Goal: Register for event/course: Sign up to attend an event or enroll in a course

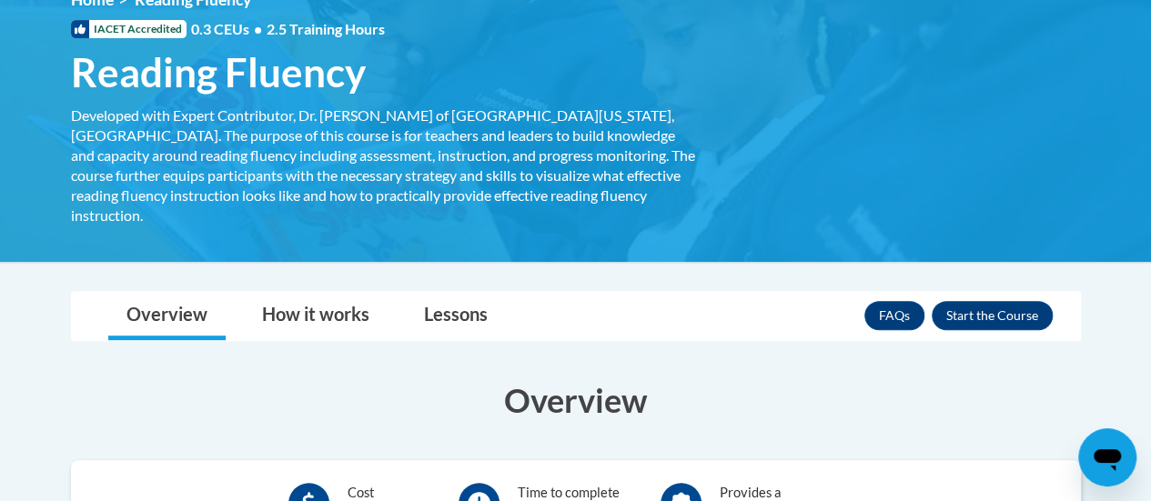
scroll to position [281, 0]
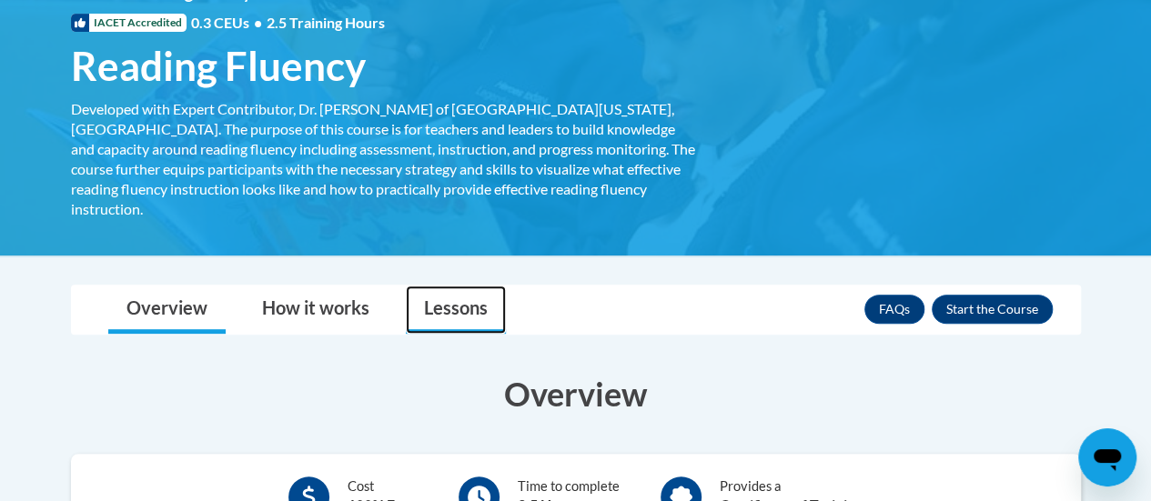
click at [446, 286] on link "Lessons" at bounding box center [456, 310] width 100 height 48
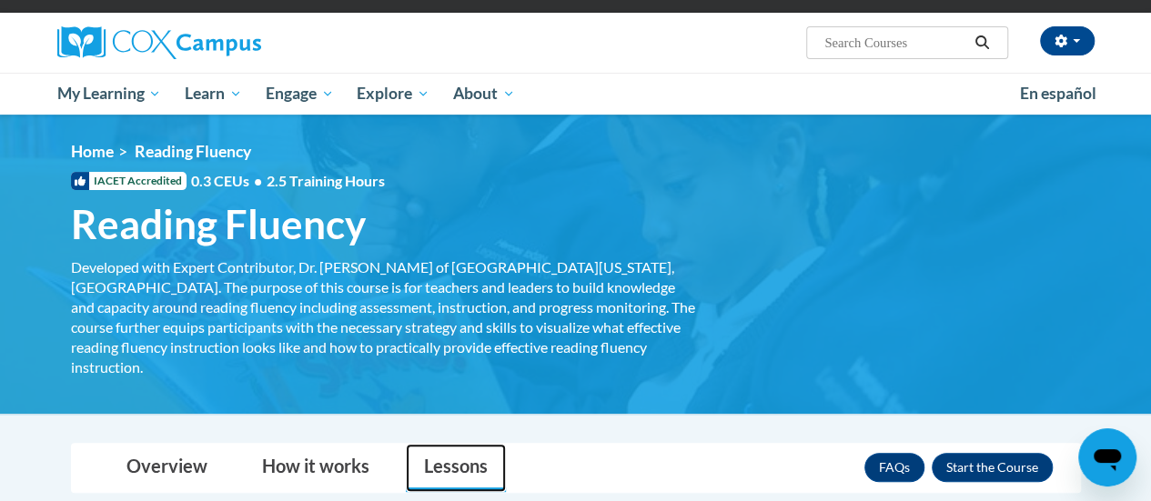
scroll to position [98, 0]
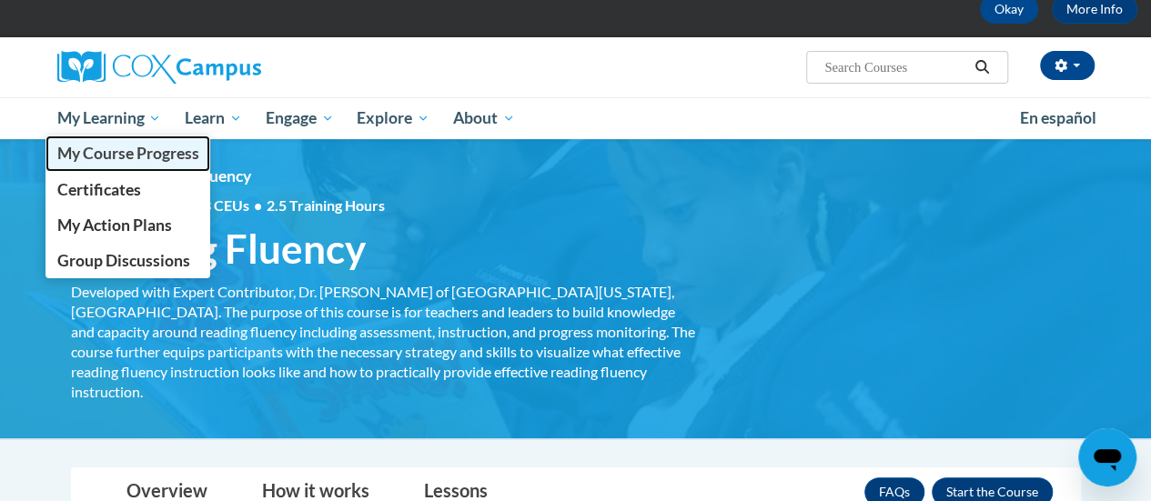
click at [116, 148] on span "My Course Progress" at bounding box center [127, 153] width 142 height 19
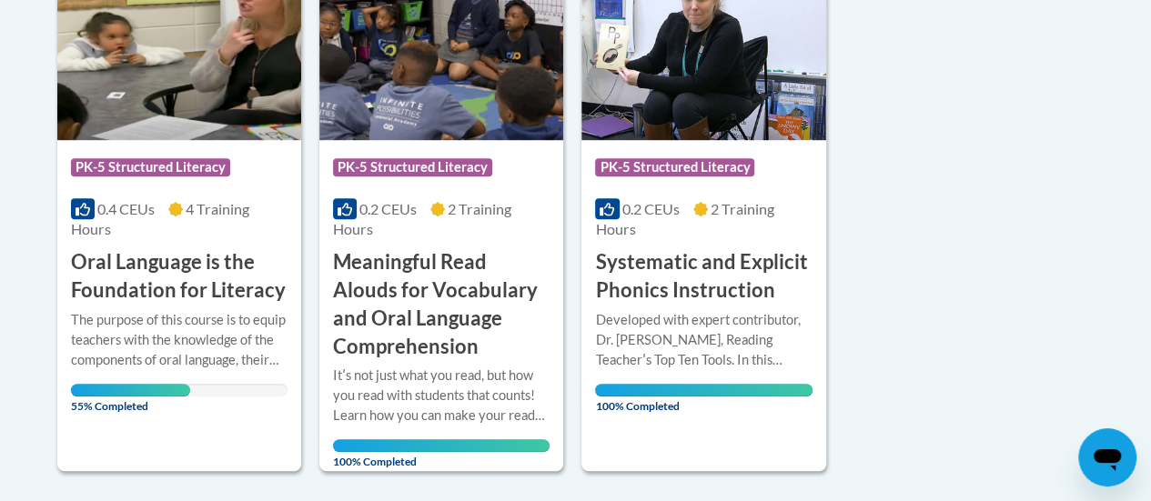
scroll to position [508, 0]
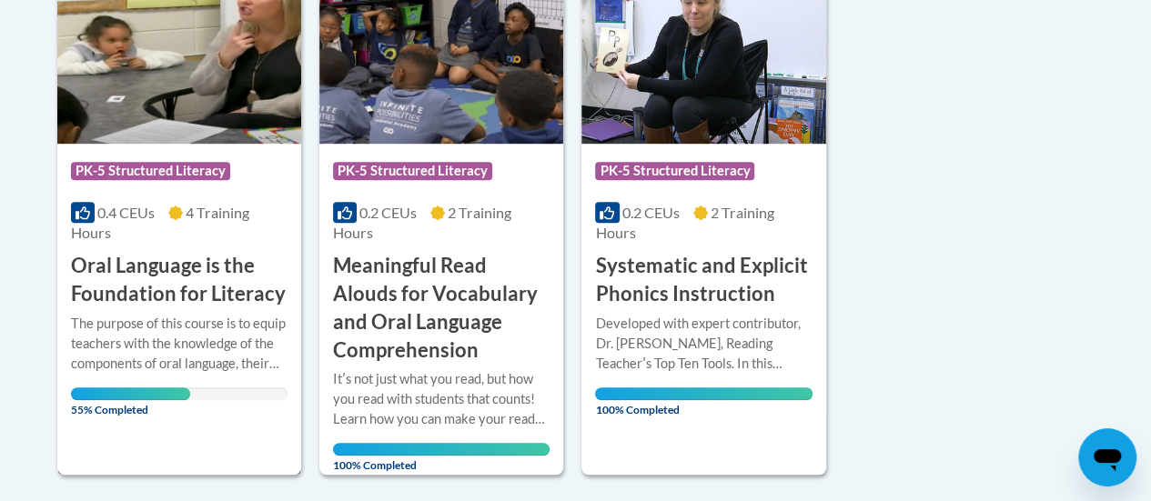
click at [207, 277] on h3 "Oral Language is the Foundation for Literacy" at bounding box center [179, 280] width 216 height 56
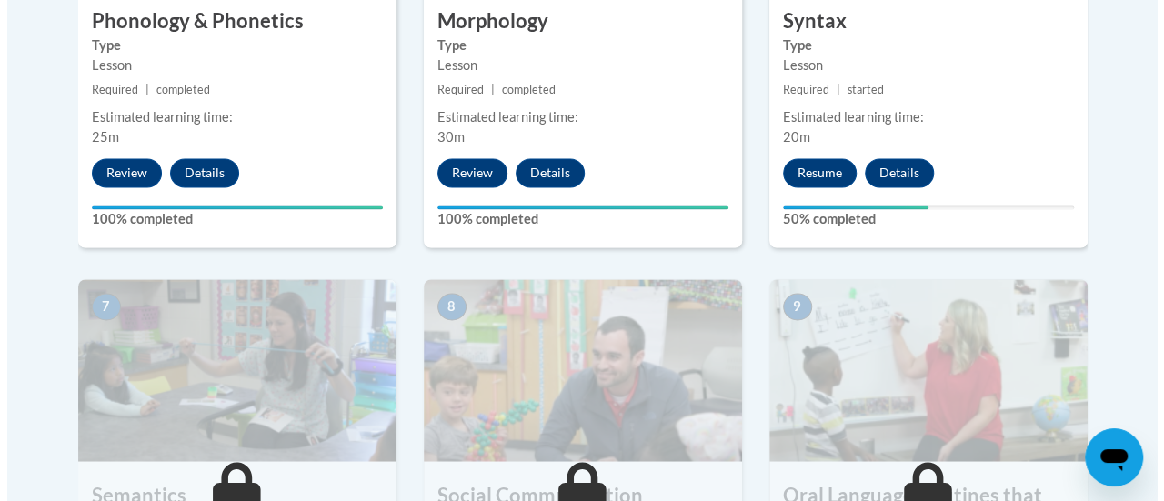
scroll to position [1406, 0]
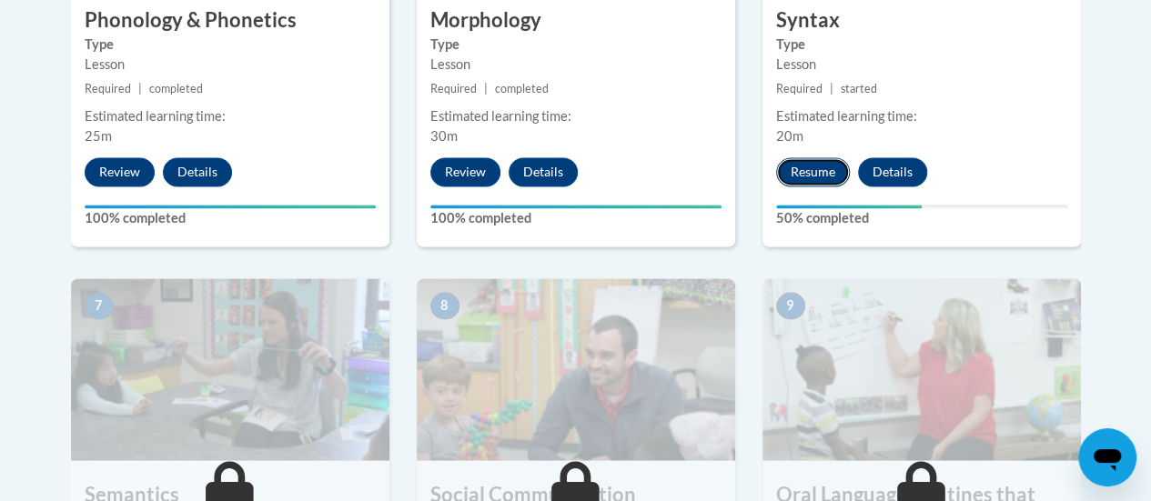
click at [799, 173] on button "Resume" at bounding box center [813, 171] width 74 height 29
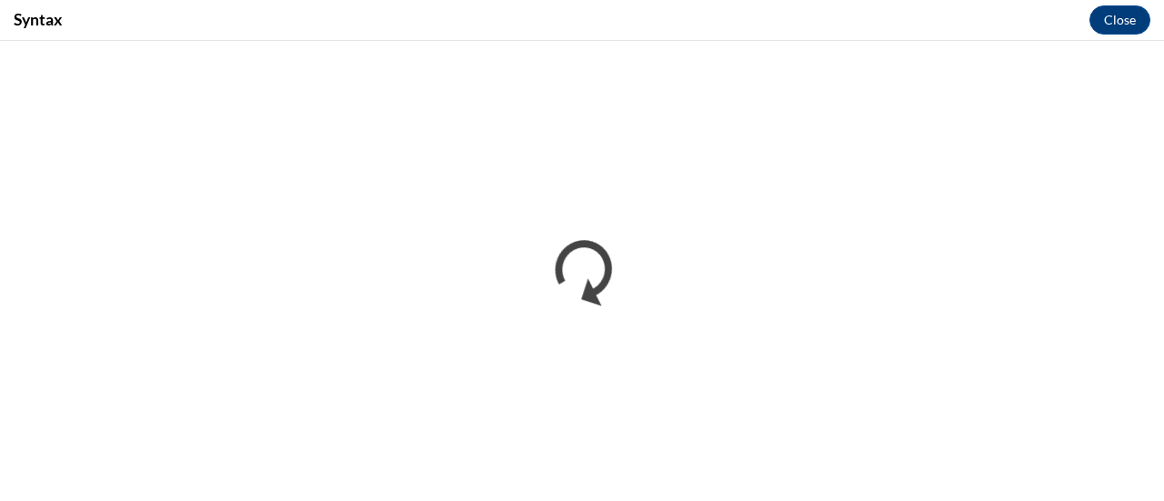
scroll to position [0, 0]
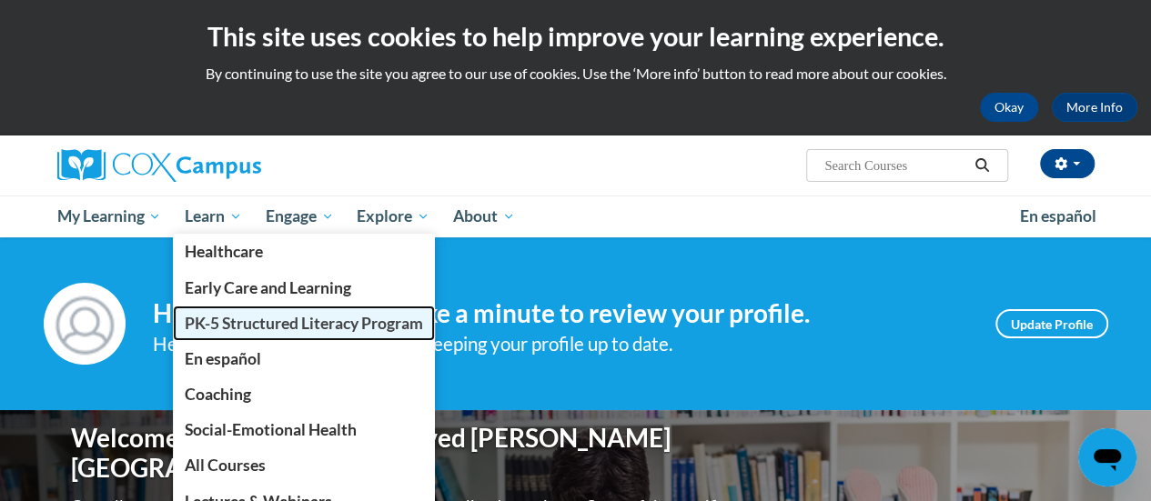
click at [220, 317] on span "PK-5 Structured Literacy Program" at bounding box center [304, 323] width 238 height 19
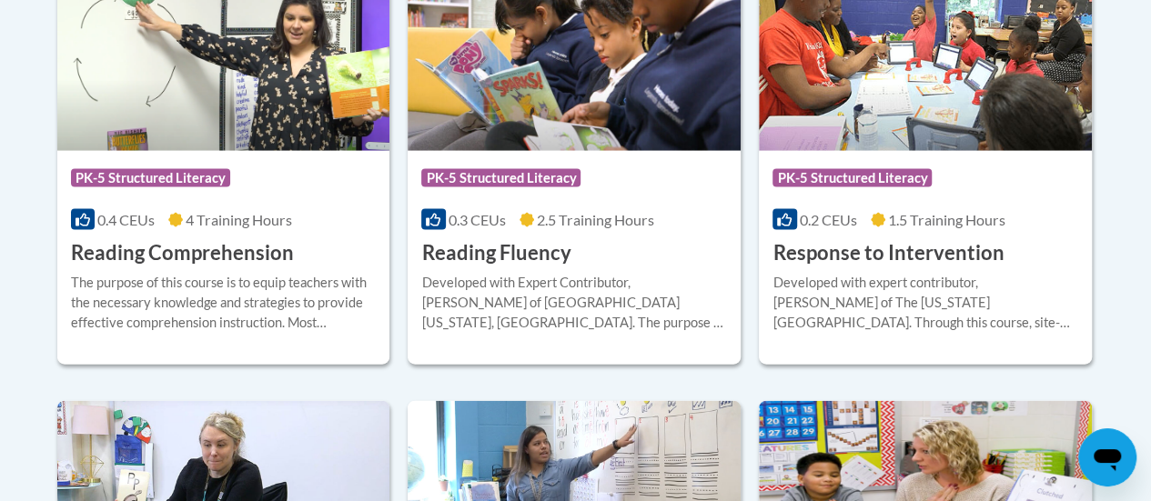
scroll to position [1823, 0]
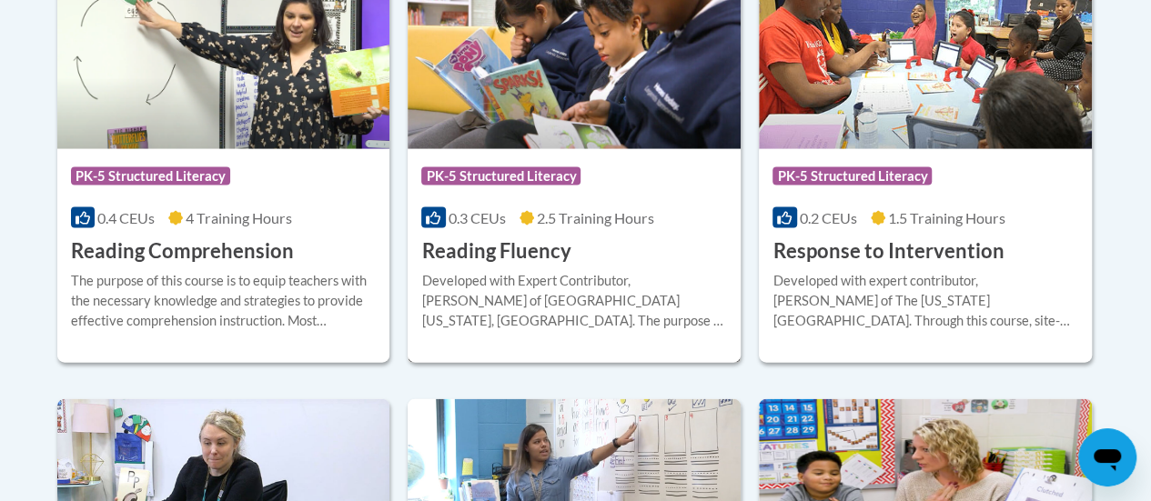
click at [508, 136] on img at bounding box center [573, 57] width 333 height 186
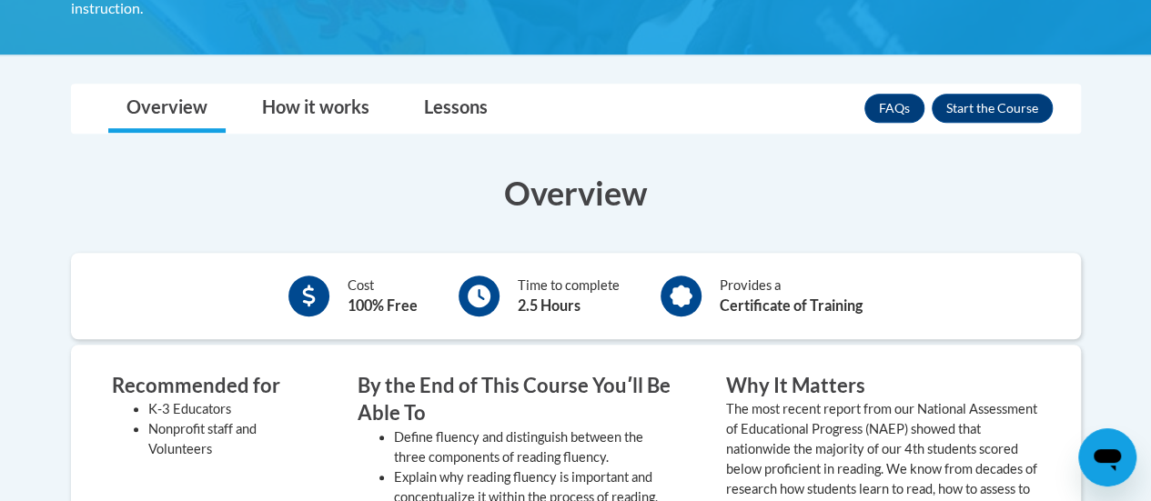
scroll to position [466, 0]
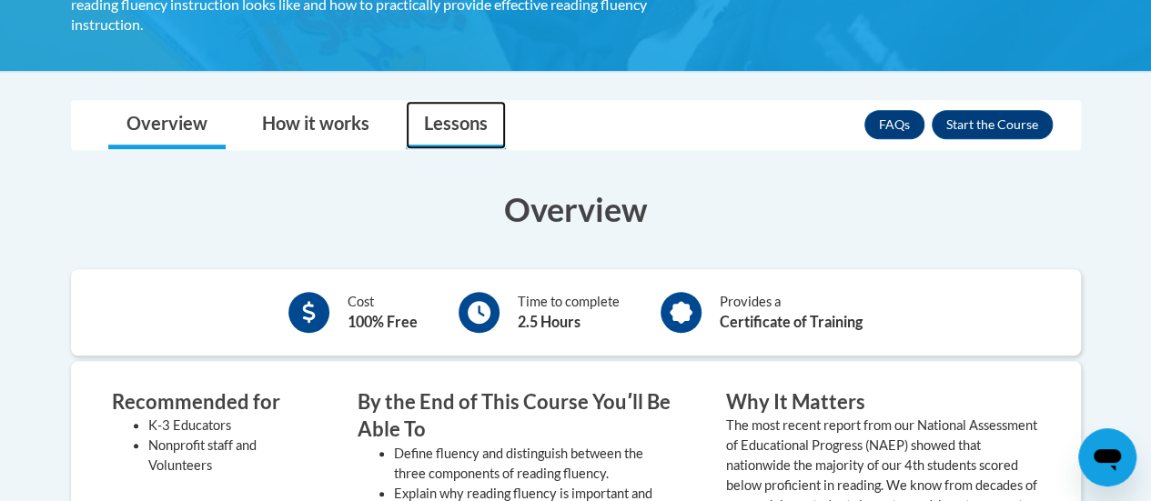
click at [470, 106] on link "Lessons" at bounding box center [456, 125] width 100 height 48
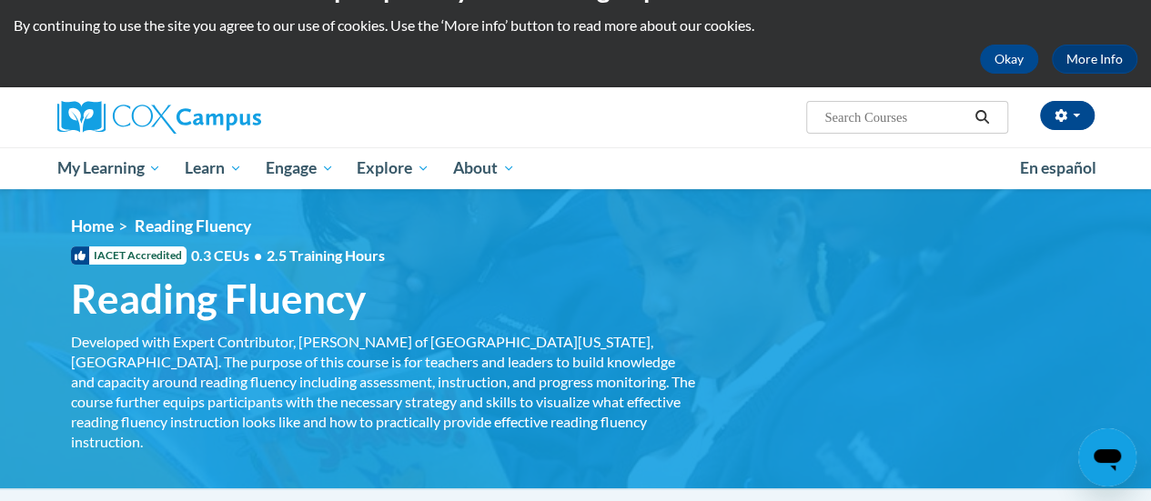
scroll to position [0, 0]
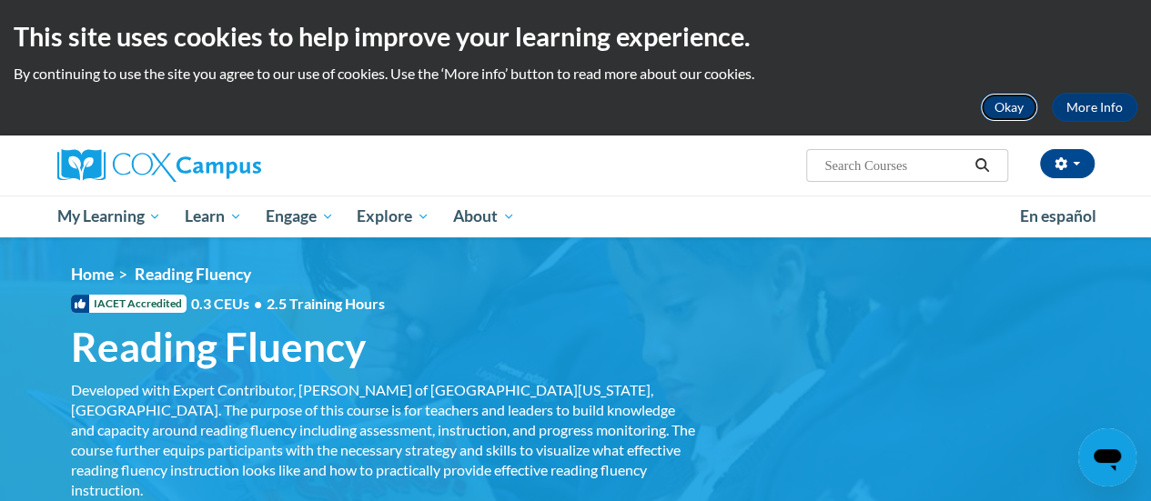
click at [1015, 103] on button "Okay" at bounding box center [1009, 107] width 58 height 29
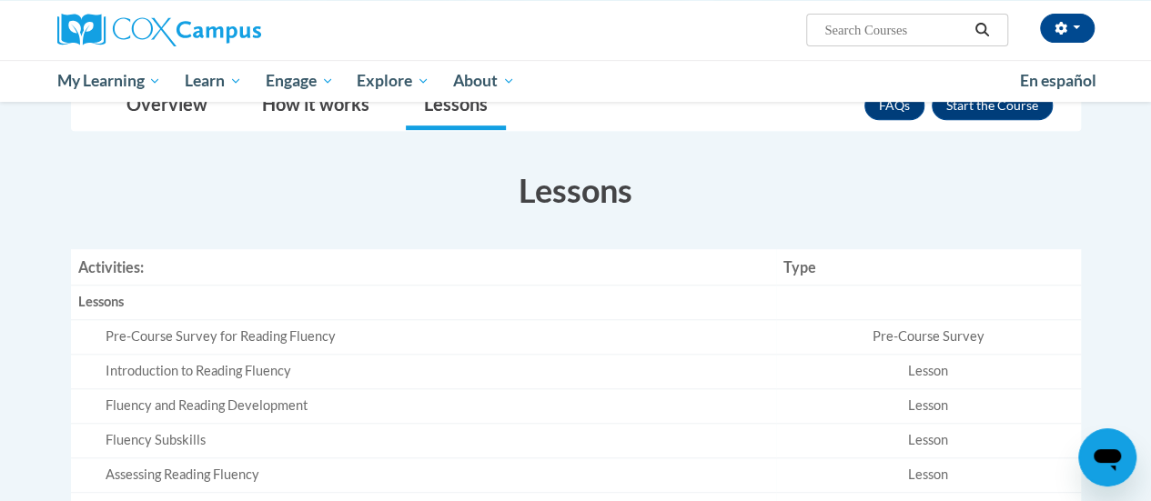
scroll to position [355, 0]
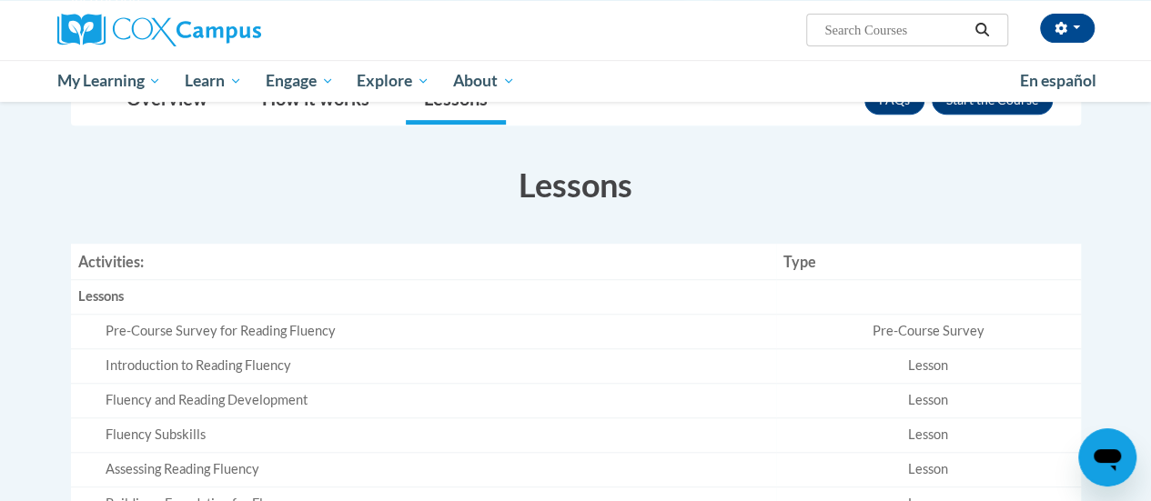
click at [292, 322] on div "Pre-Course Survey for Reading Fluency" at bounding box center [437, 331] width 663 height 19
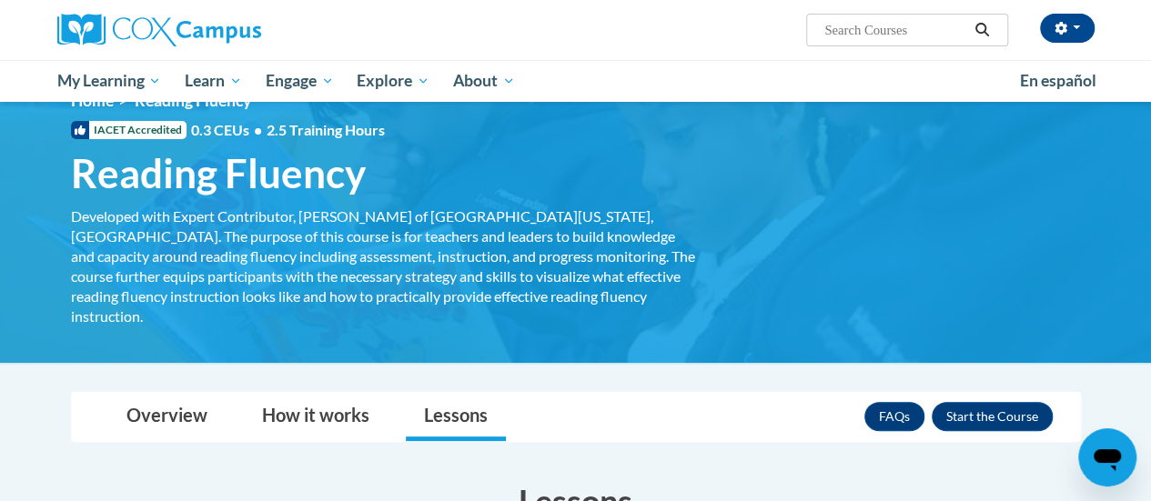
scroll to position [0, 0]
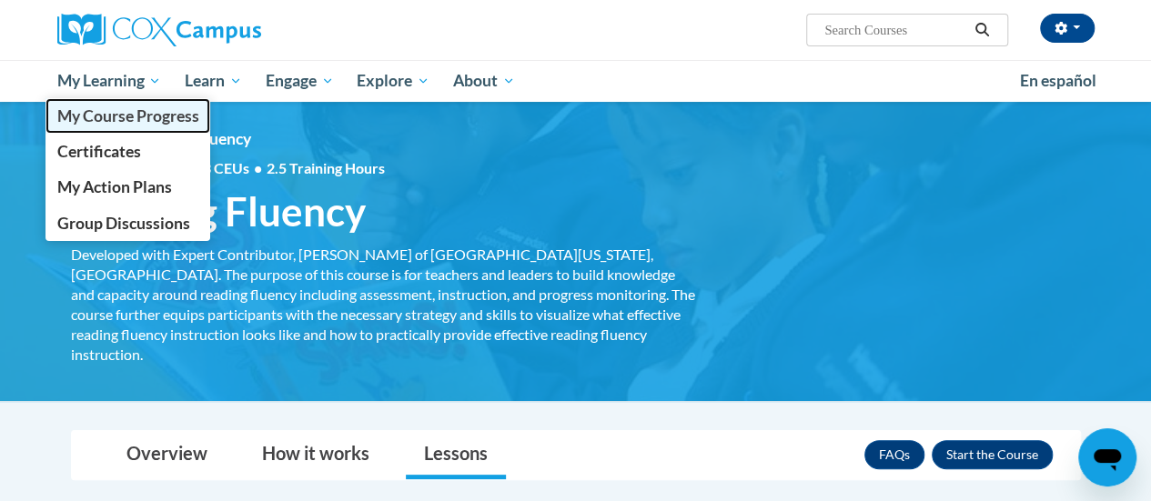
click at [115, 111] on span "My Course Progress" at bounding box center [127, 115] width 142 height 19
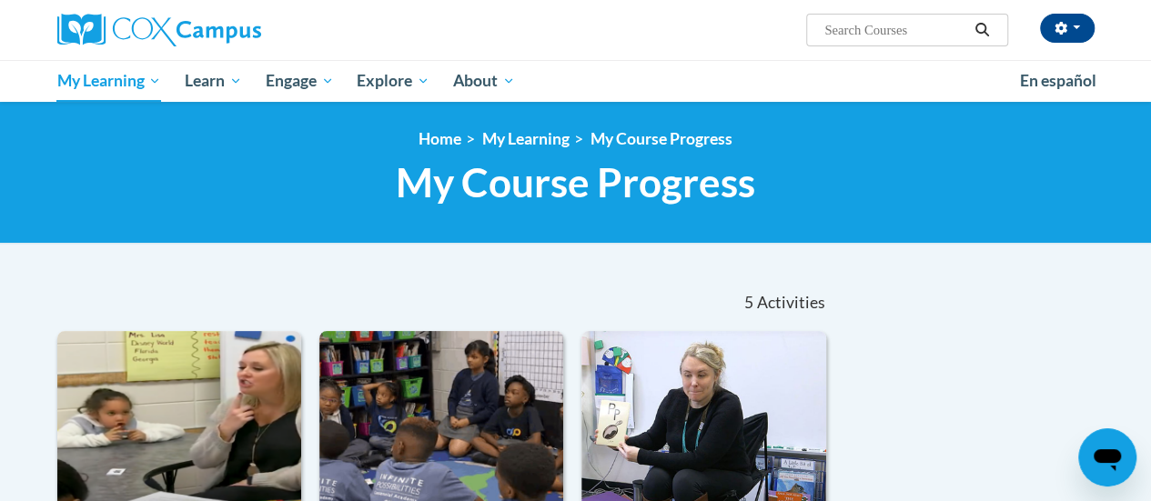
click at [904, 19] on input "Search..." at bounding box center [895, 30] width 146 height 22
type input "reading fluency"
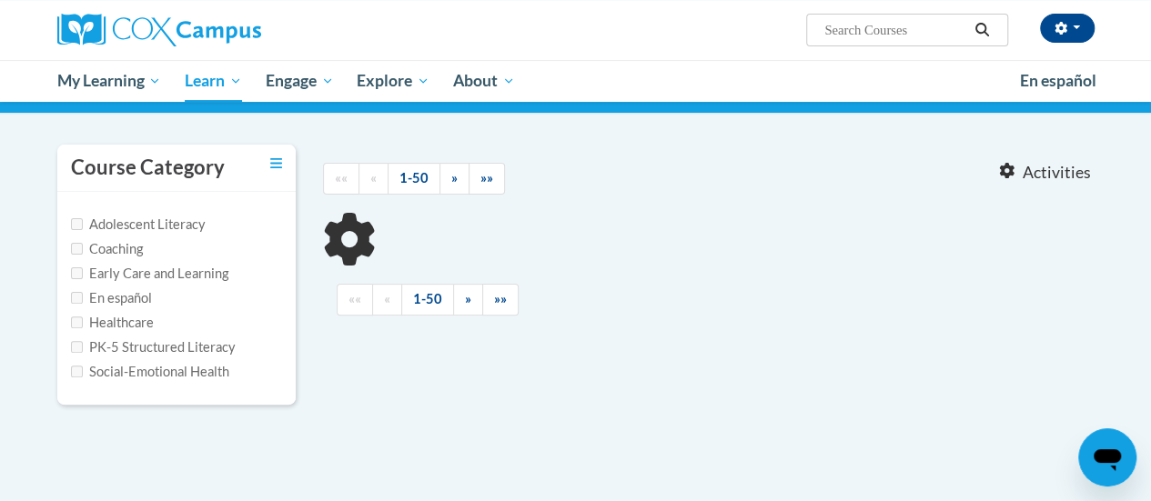
type input "reading fluency"
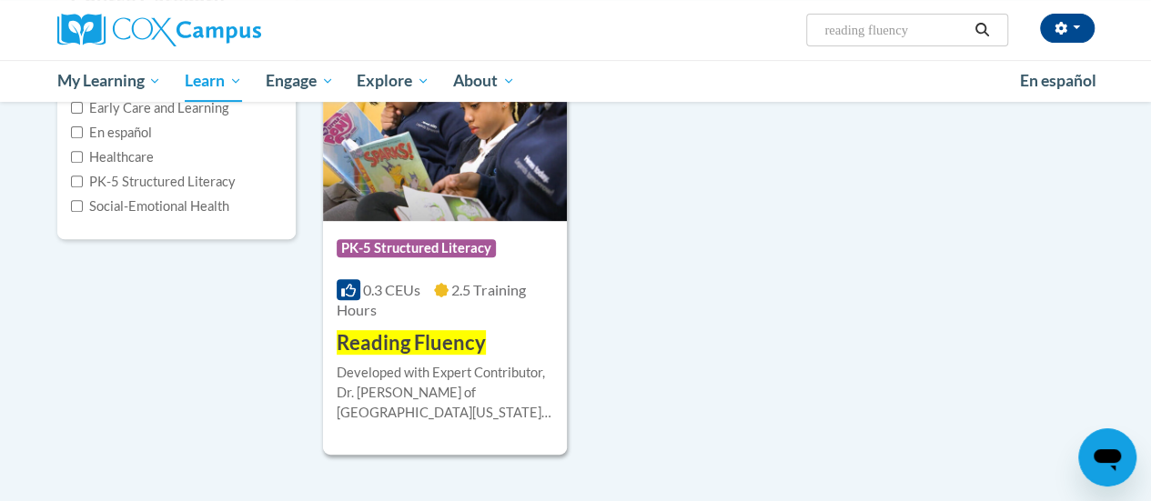
scroll to position [297, 0]
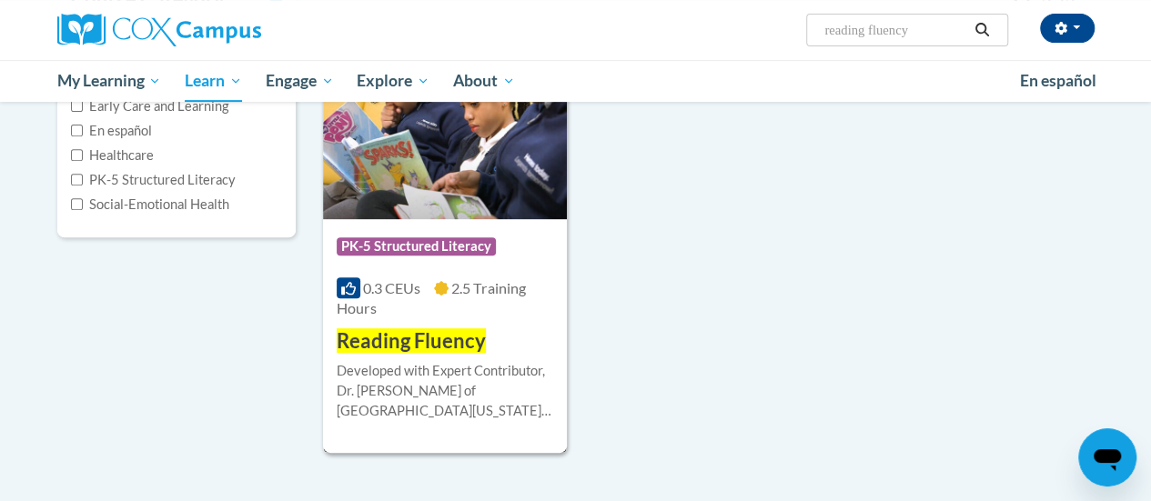
click at [462, 334] on span "Reading Fluency" at bounding box center [411, 340] width 149 height 25
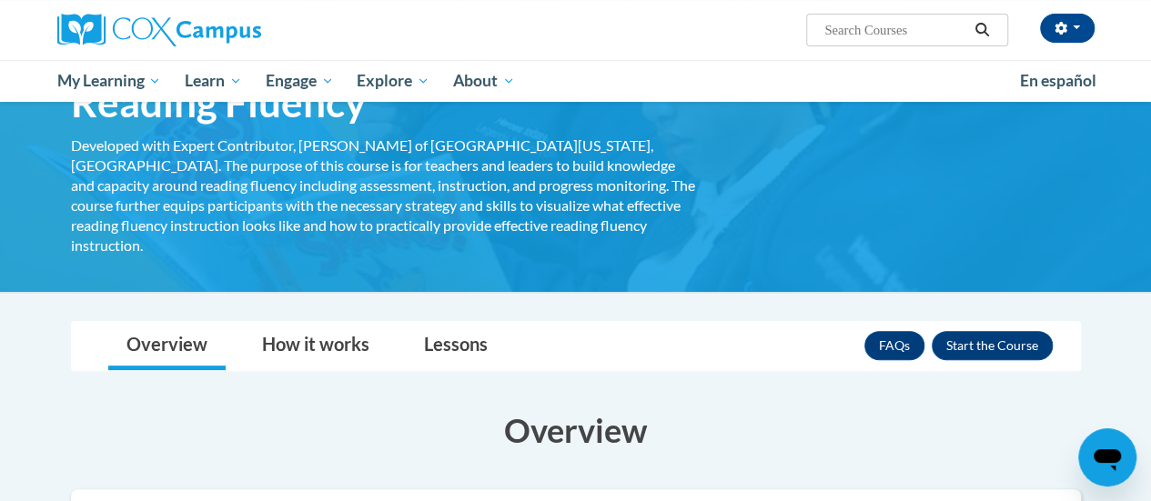
scroll to position [108, 0]
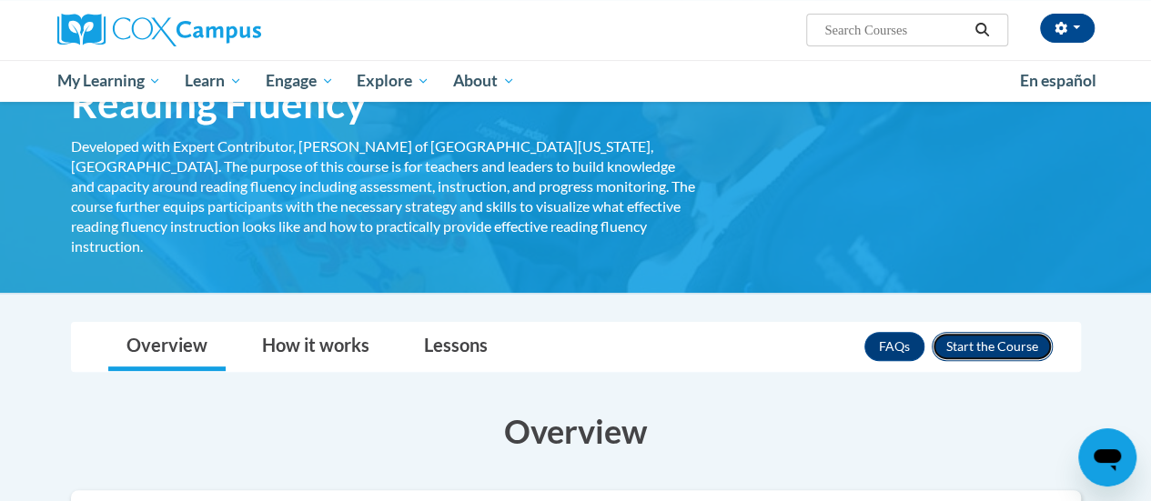
click at [957, 333] on button "Enroll" at bounding box center [991, 346] width 121 height 29
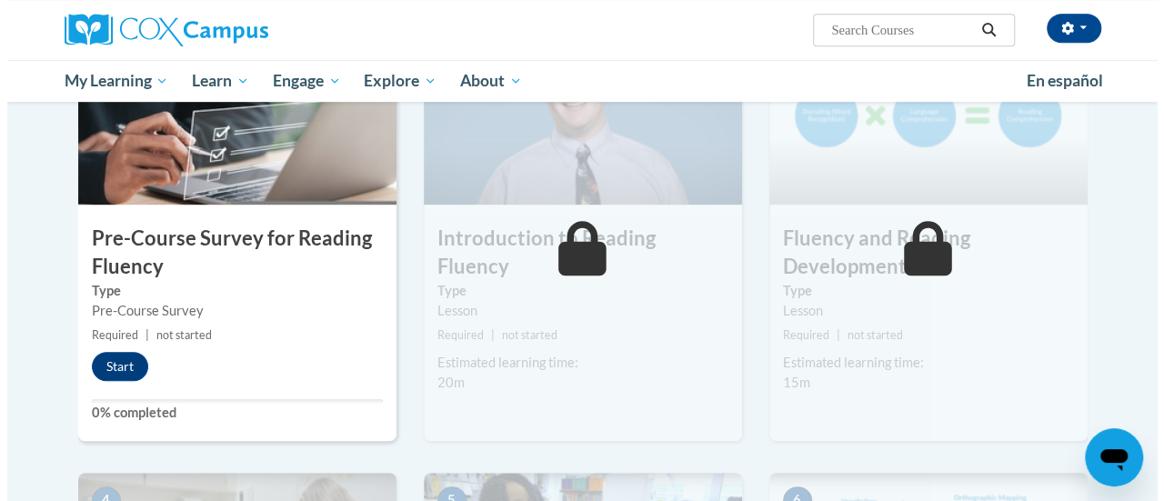
scroll to position [478, 0]
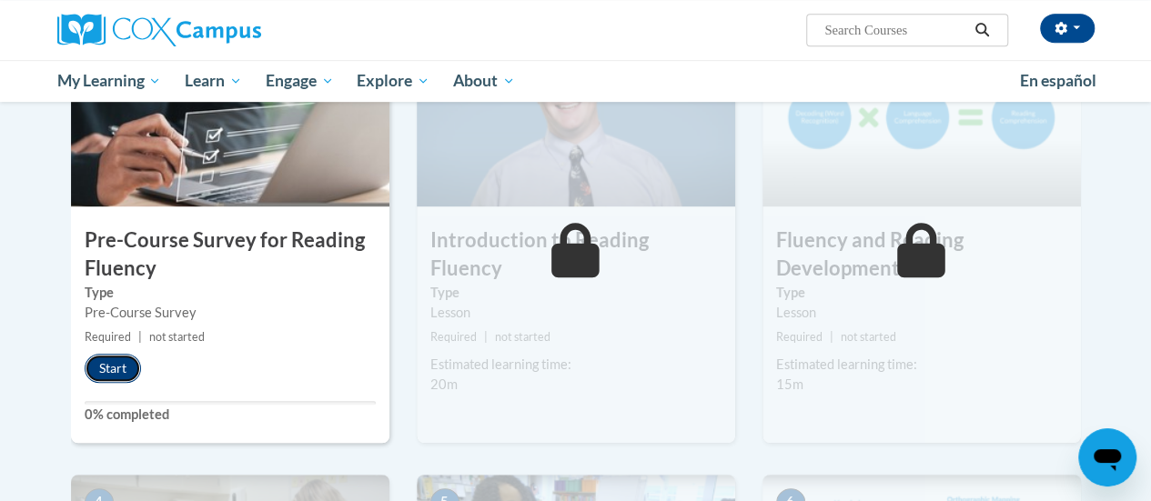
click at [111, 370] on button "Start" at bounding box center [113, 368] width 56 height 29
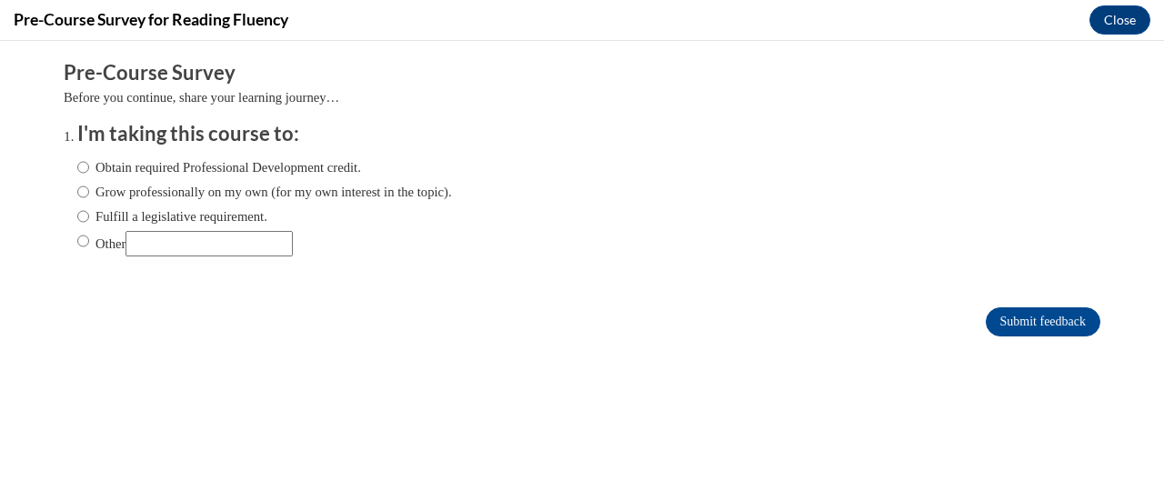
scroll to position [0, 0]
click at [77, 166] on input "Obtain required Professional Development credit." at bounding box center [83, 167] width 12 height 20
radio input "true"
click at [986, 325] on input "Submit feedback" at bounding box center [1043, 321] width 115 height 29
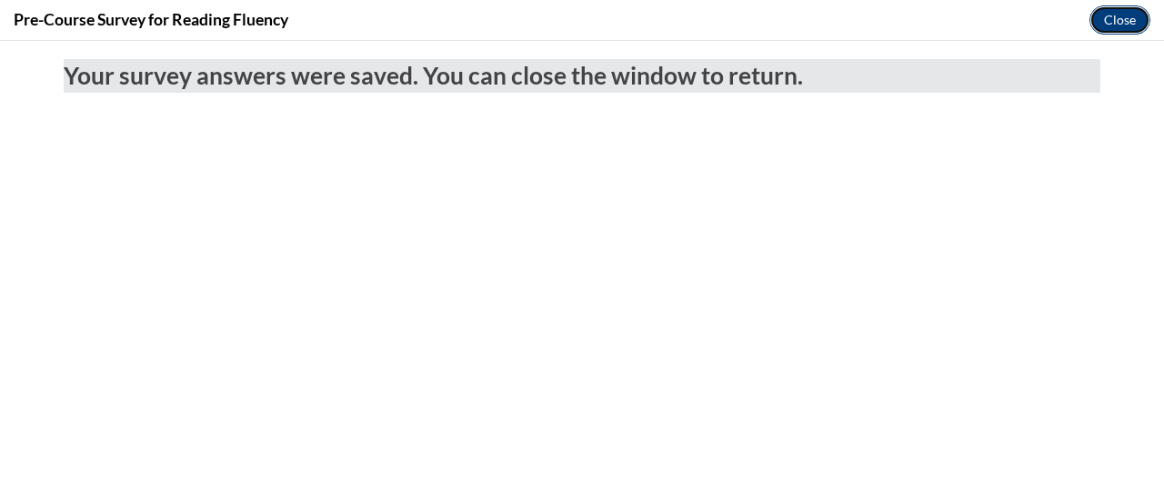
click at [1119, 25] on button "Close" at bounding box center [1120, 19] width 61 height 29
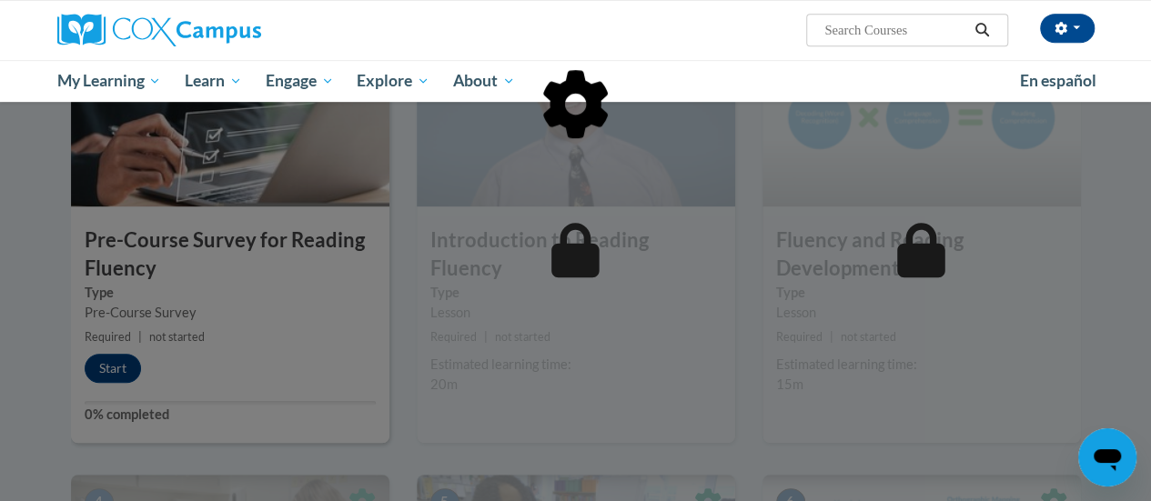
click at [114, 365] on div at bounding box center [576, 198] width 1010 height 346
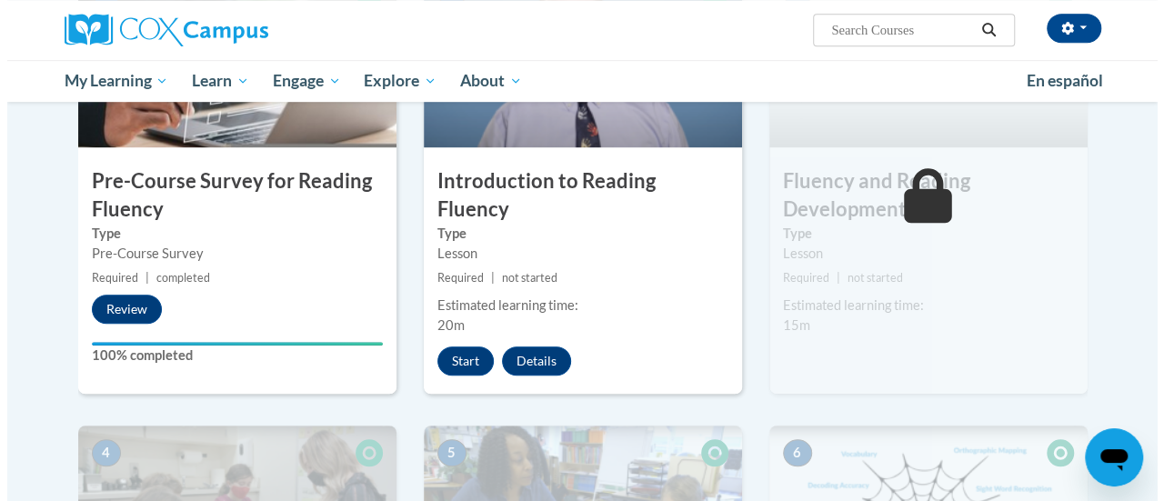
scroll to position [538, 0]
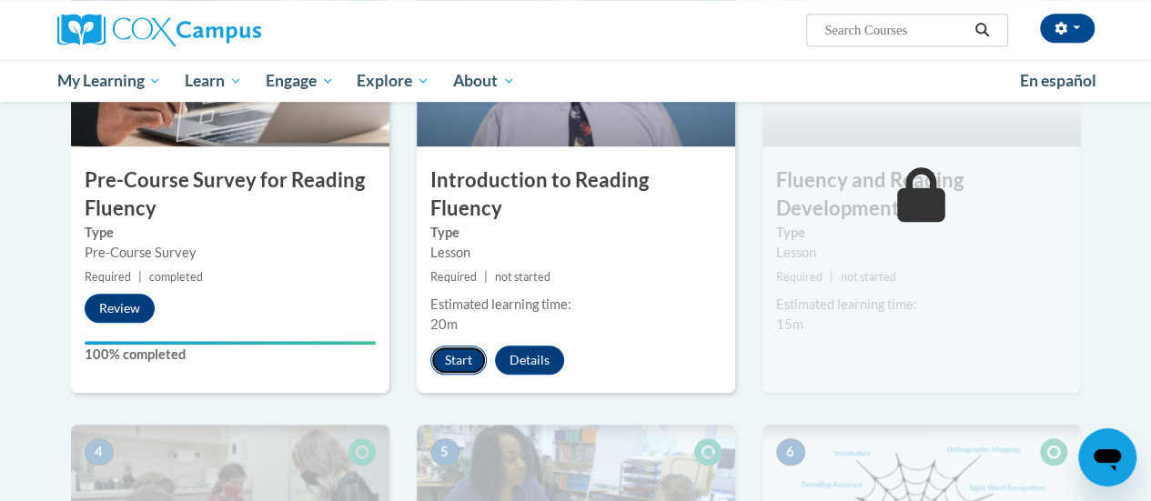
click at [464, 346] on button "Start" at bounding box center [458, 360] width 56 height 29
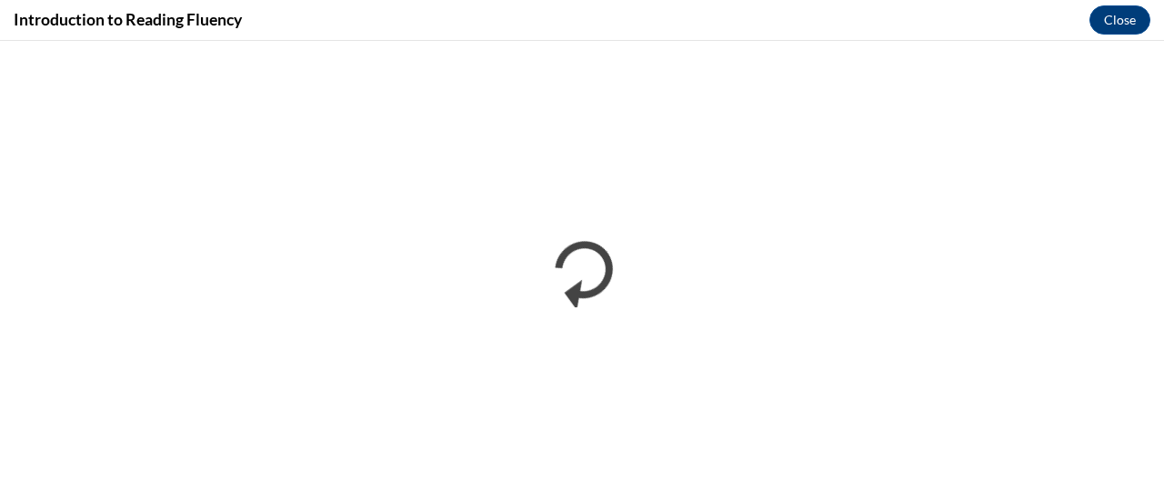
scroll to position [0, 0]
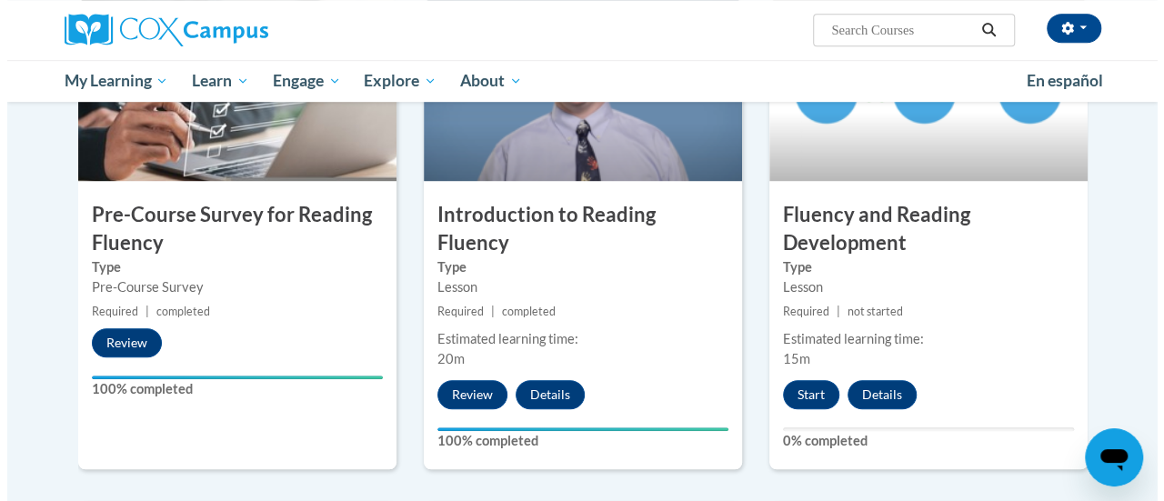
scroll to position [561, 0]
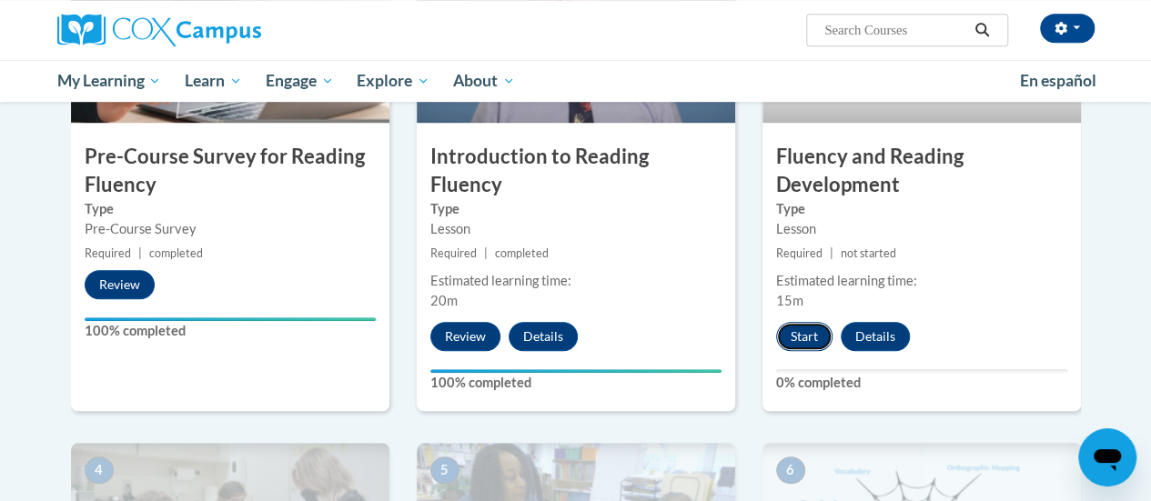
click at [804, 332] on button "Start" at bounding box center [804, 336] width 56 height 29
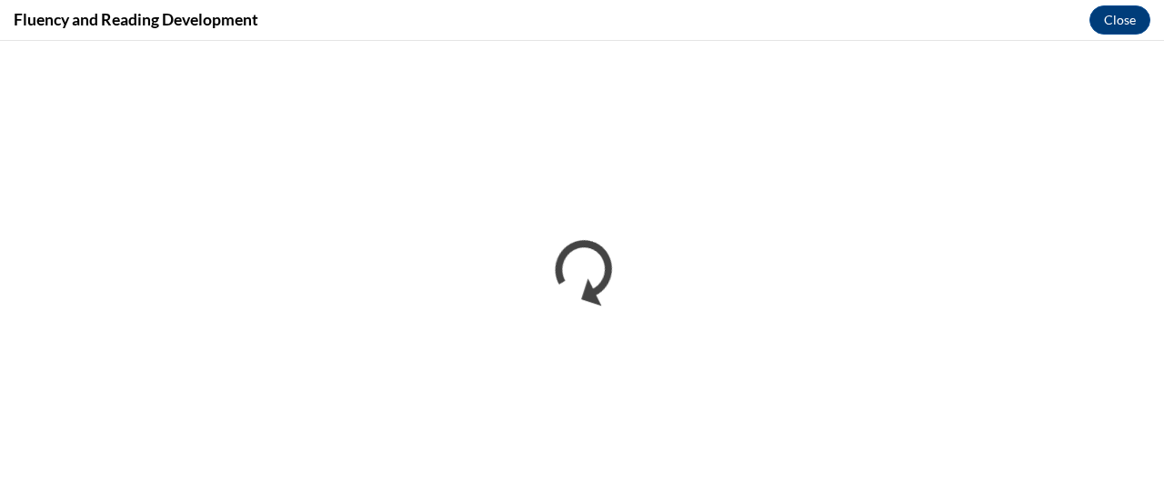
scroll to position [0, 0]
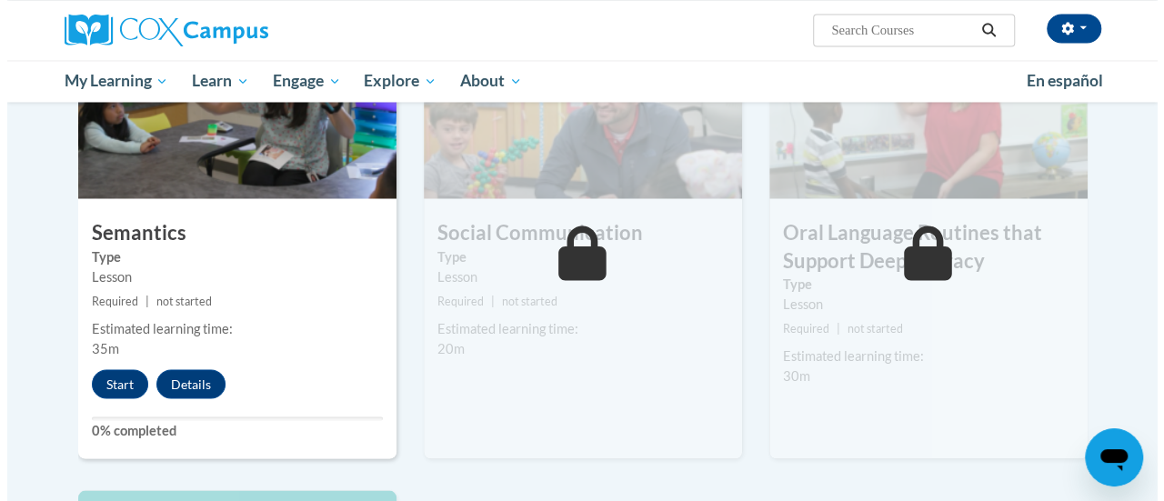
scroll to position [1531, 0]
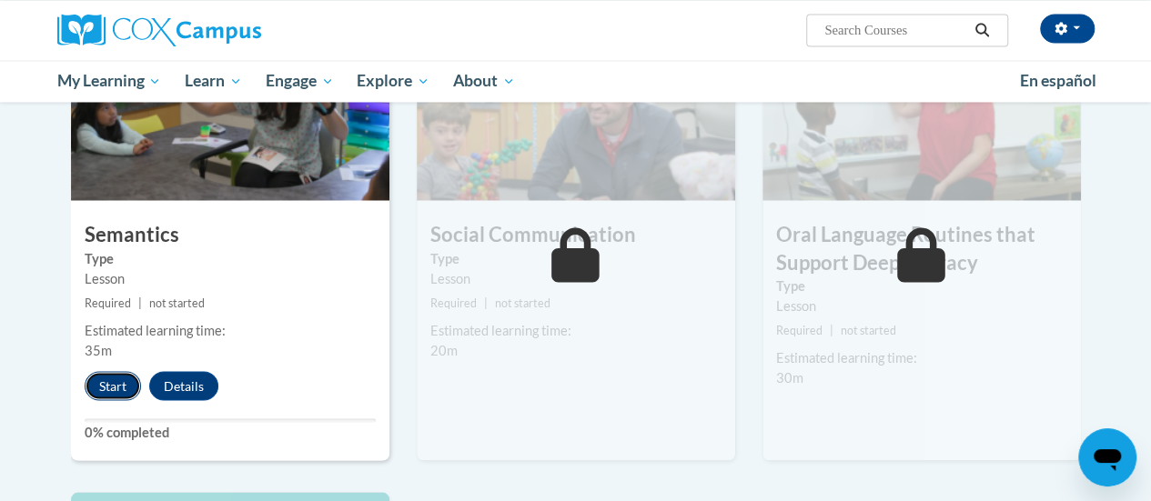
click at [98, 381] on button "Start" at bounding box center [113, 385] width 56 height 29
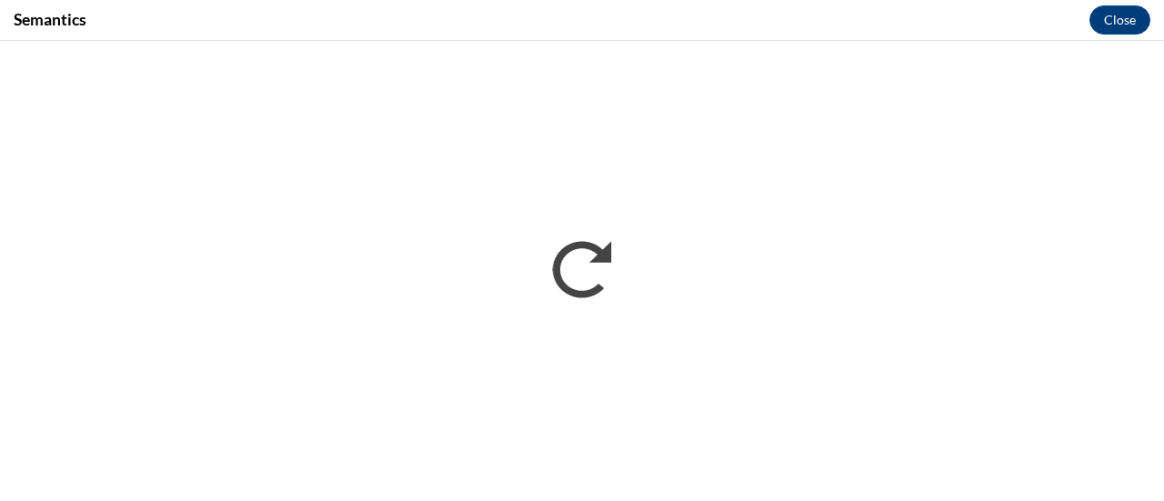
scroll to position [0, 0]
